Goal: Information Seeking & Learning: Learn about a topic

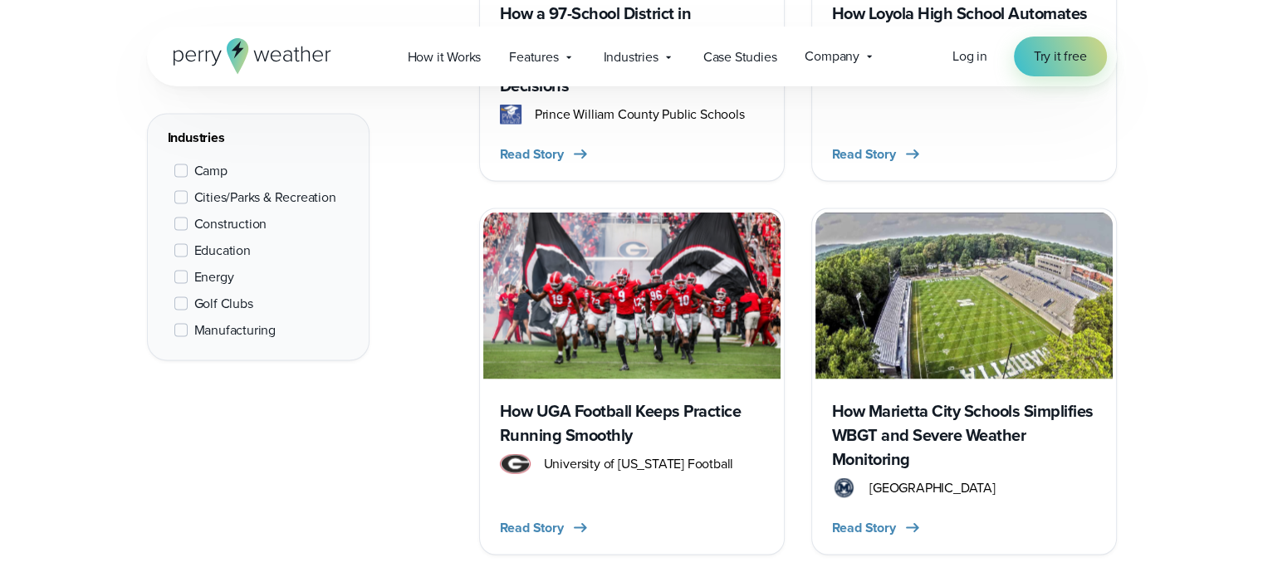
scroll to position [9466, 0]
